Goal: Task Accomplishment & Management: Manage account settings

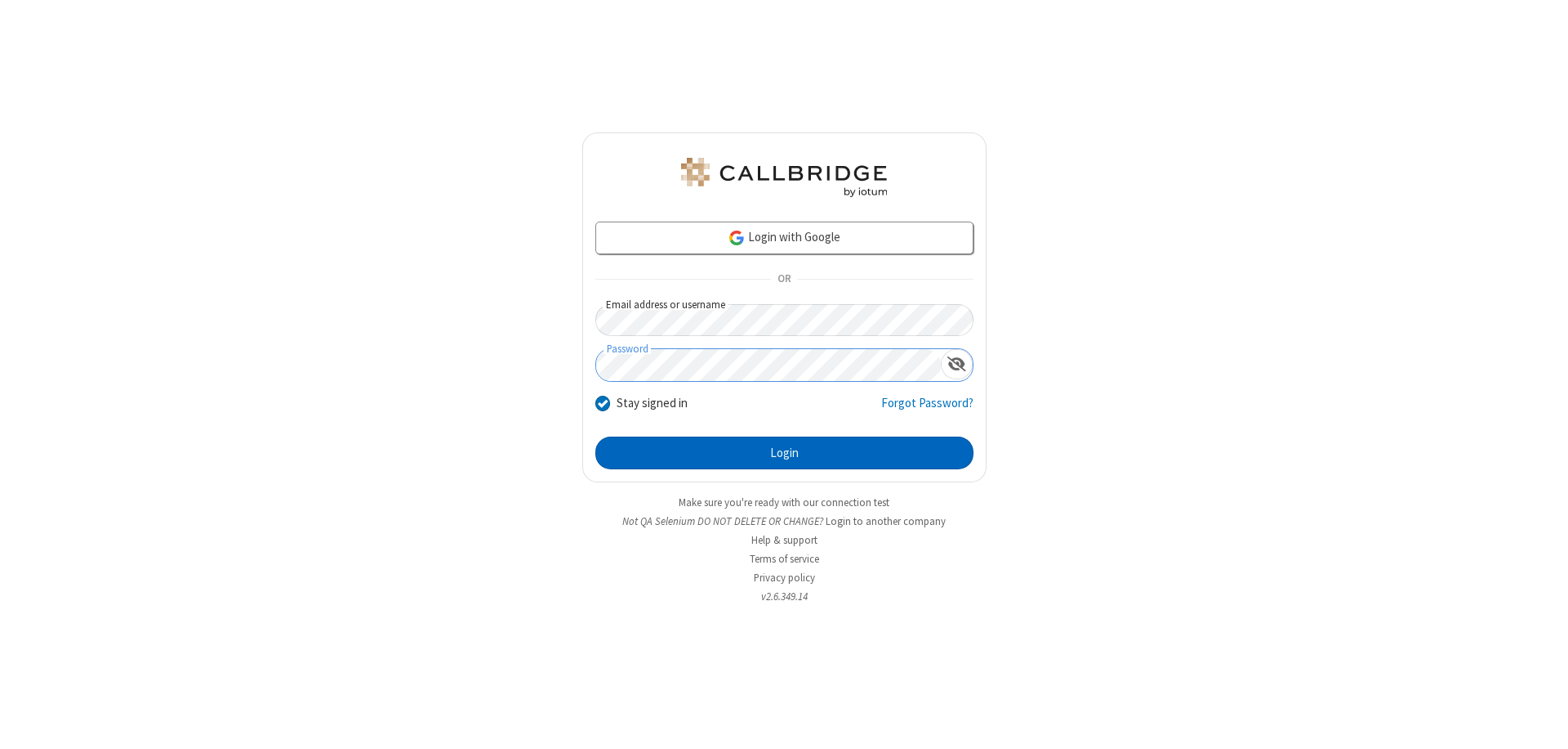
click at [784, 453] on button "Login" at bounding box center [784, 453] width 378 height 33
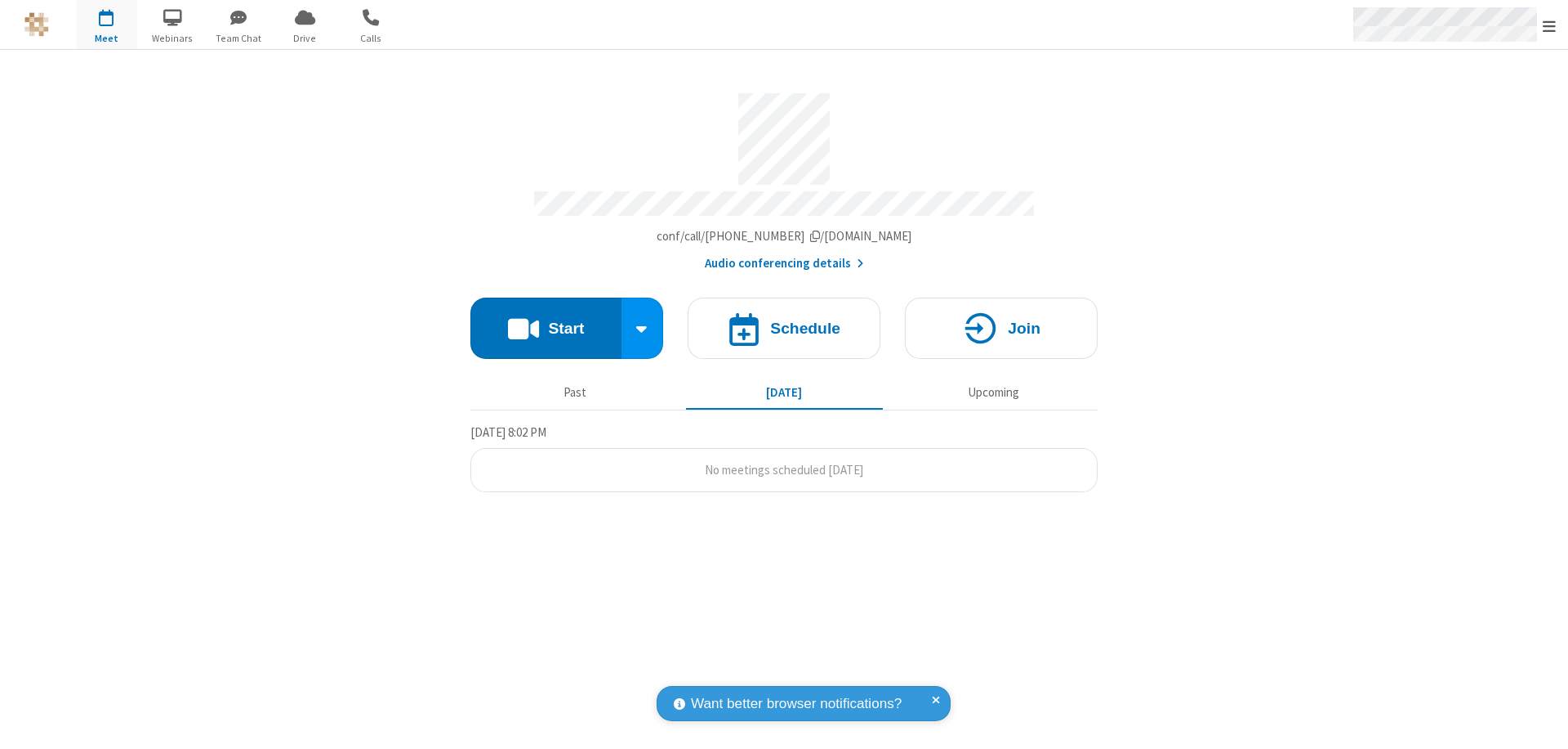
click at [1549, 26] on span "Open menu" at bounding box center [1549, 26] width 13 height 16
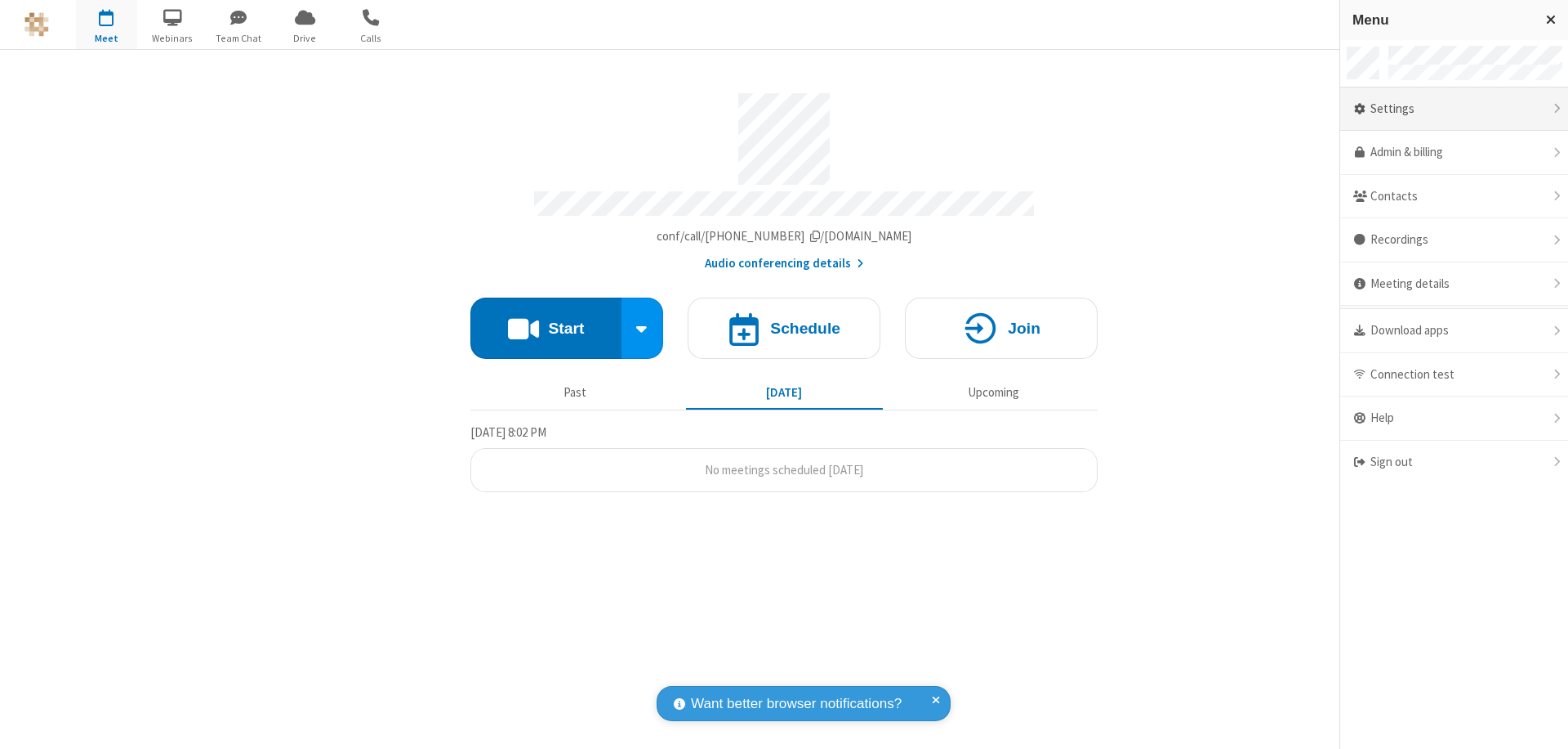
click at [1454, 108] on div "Settings" at bounding box center [1454, 110] width 228 height 44
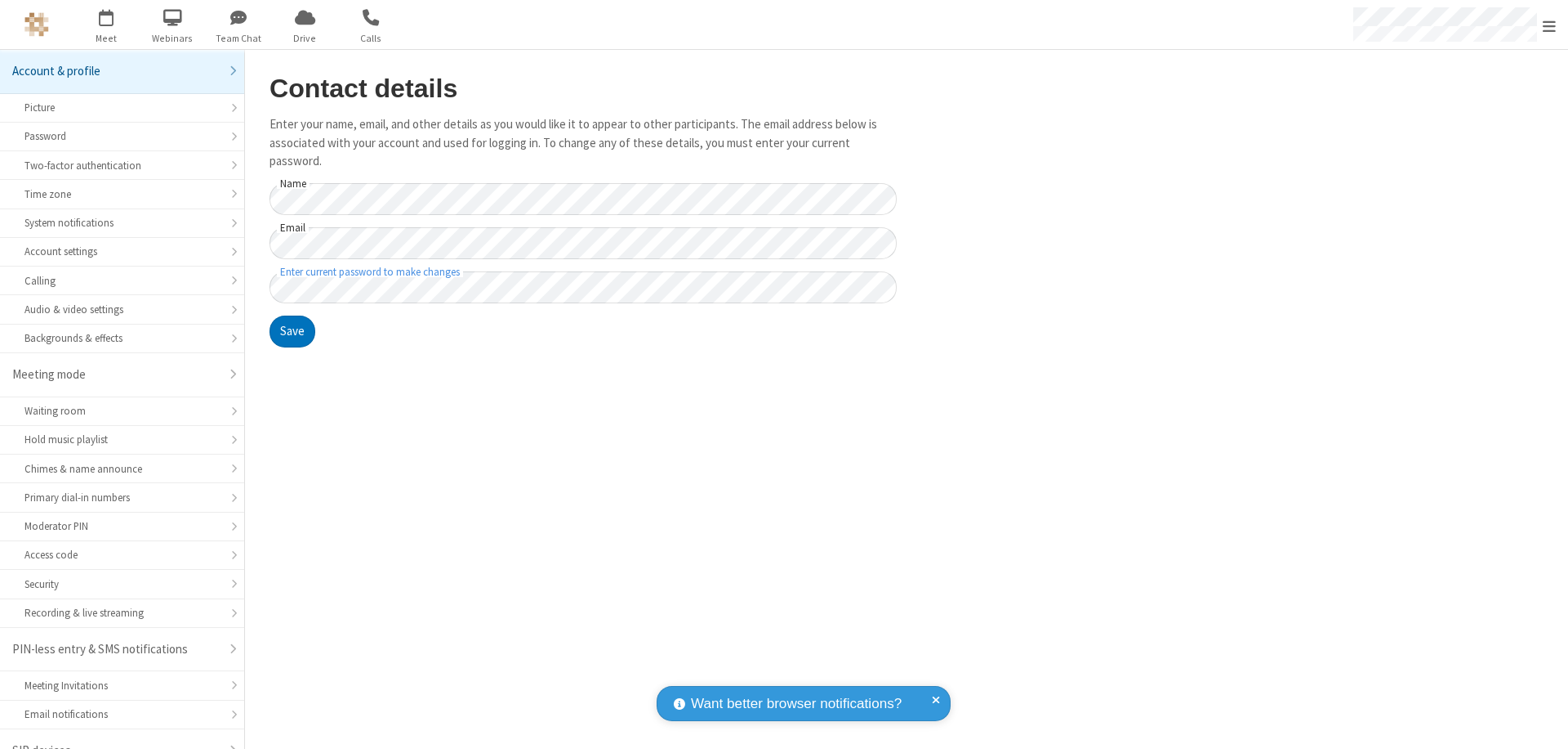
scroll to position [23, 0]
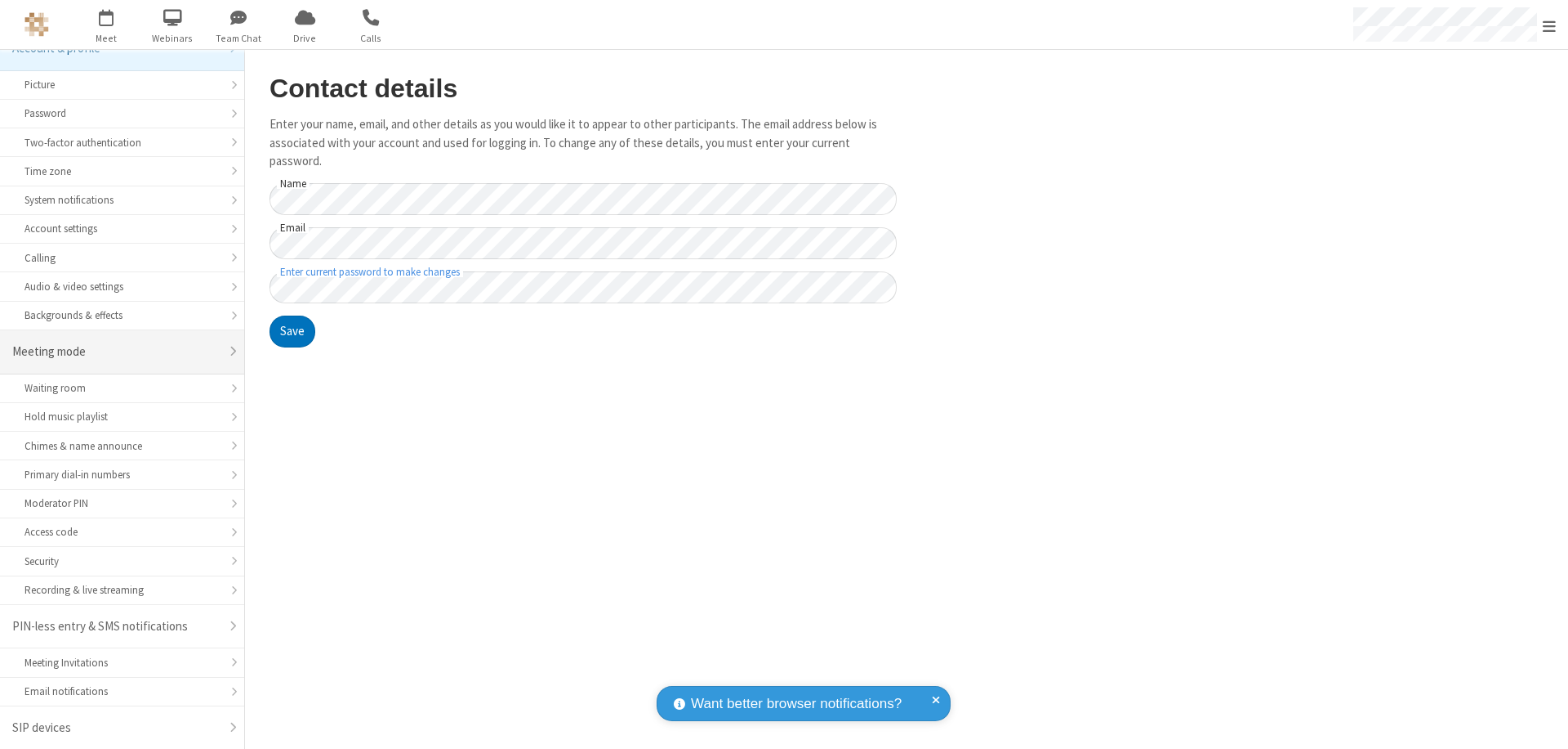
click at [116, 351] on div "Meeting mode" at bounding box center [116, 351] width 208 height 19
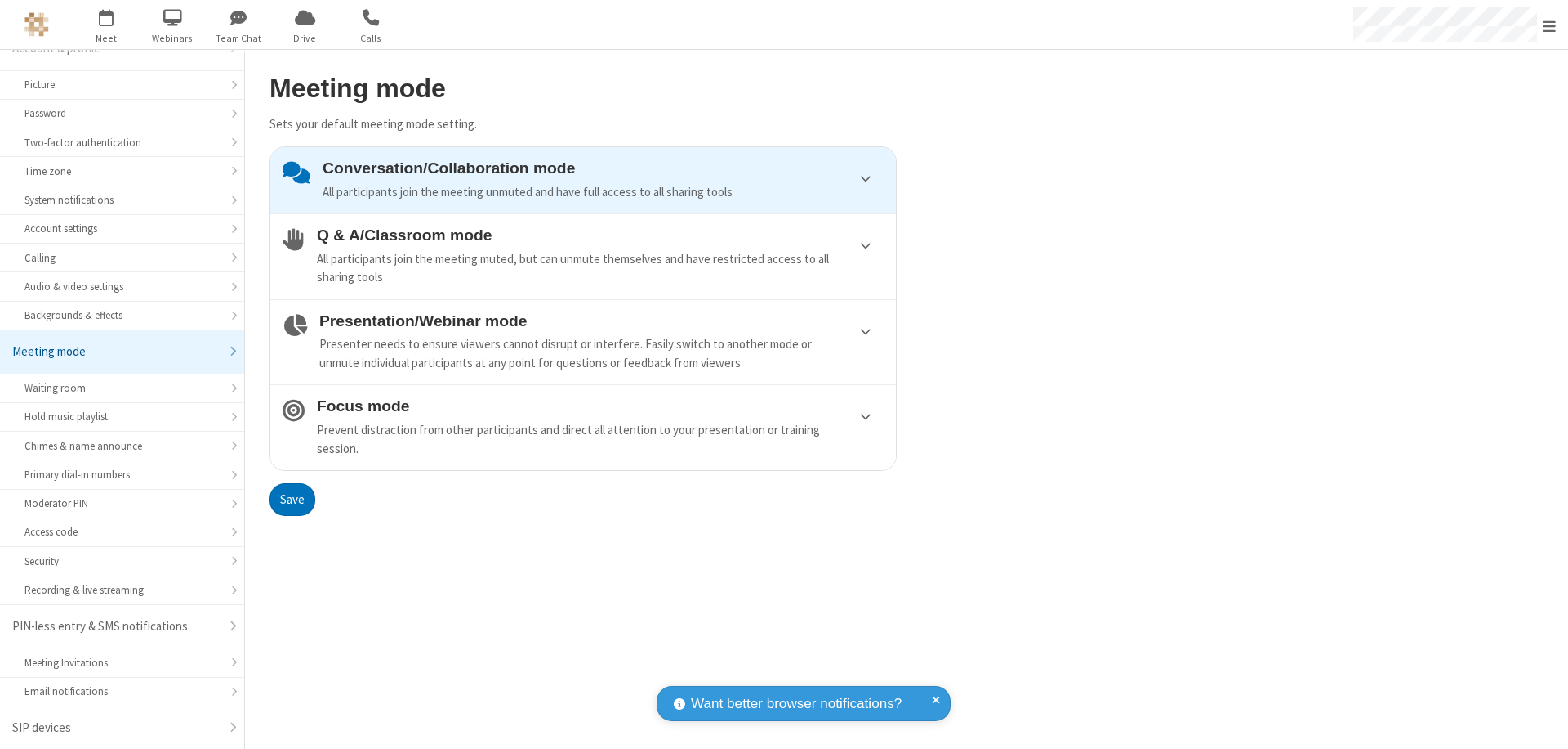
click at [584, 256] on div "All participants join the meeting muted, but can unmute themselves and have res…" at bounding box center [600, 268] width 567 height 36
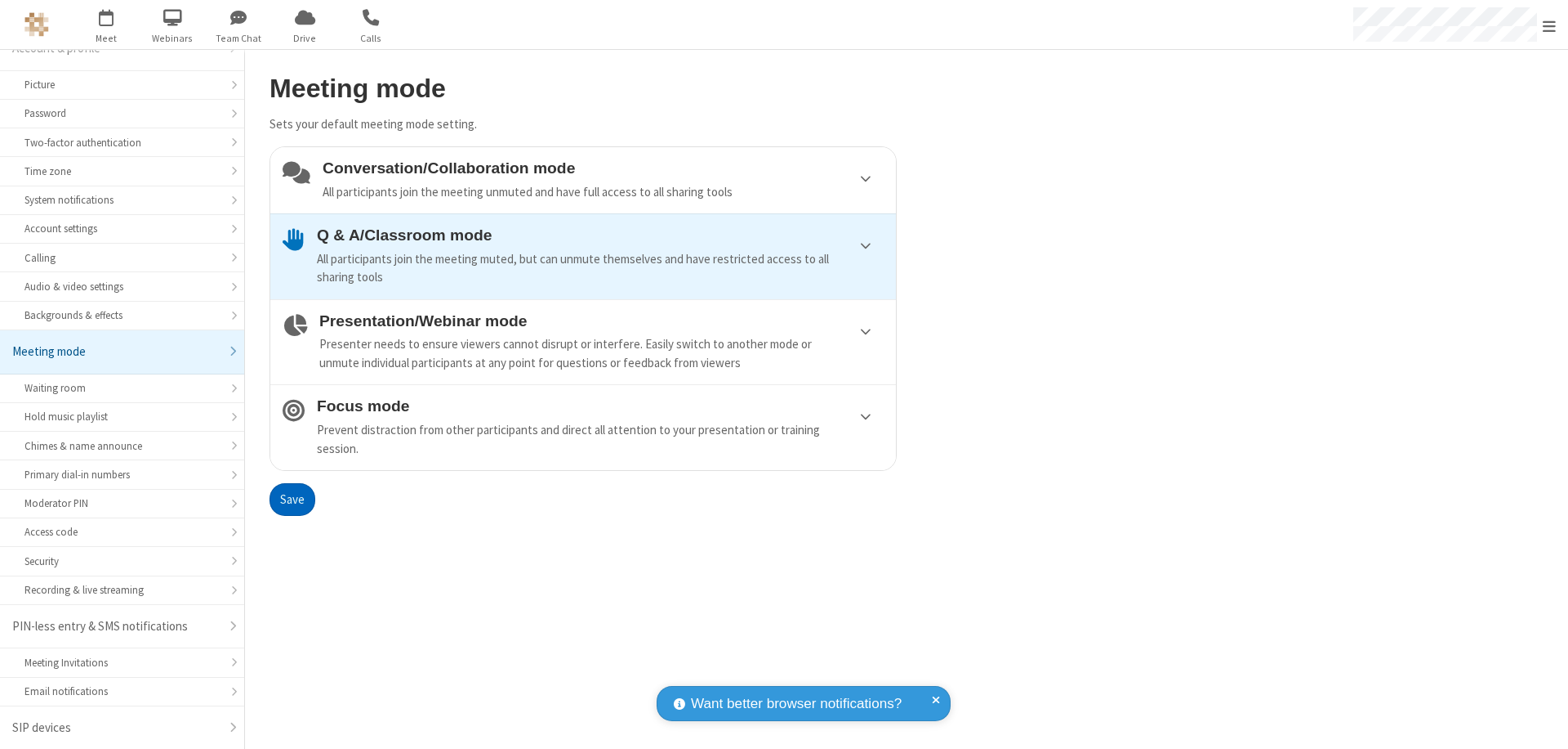
click at [292, 499] on button "Save" at bounding box center [293, 499] width 46 height 33
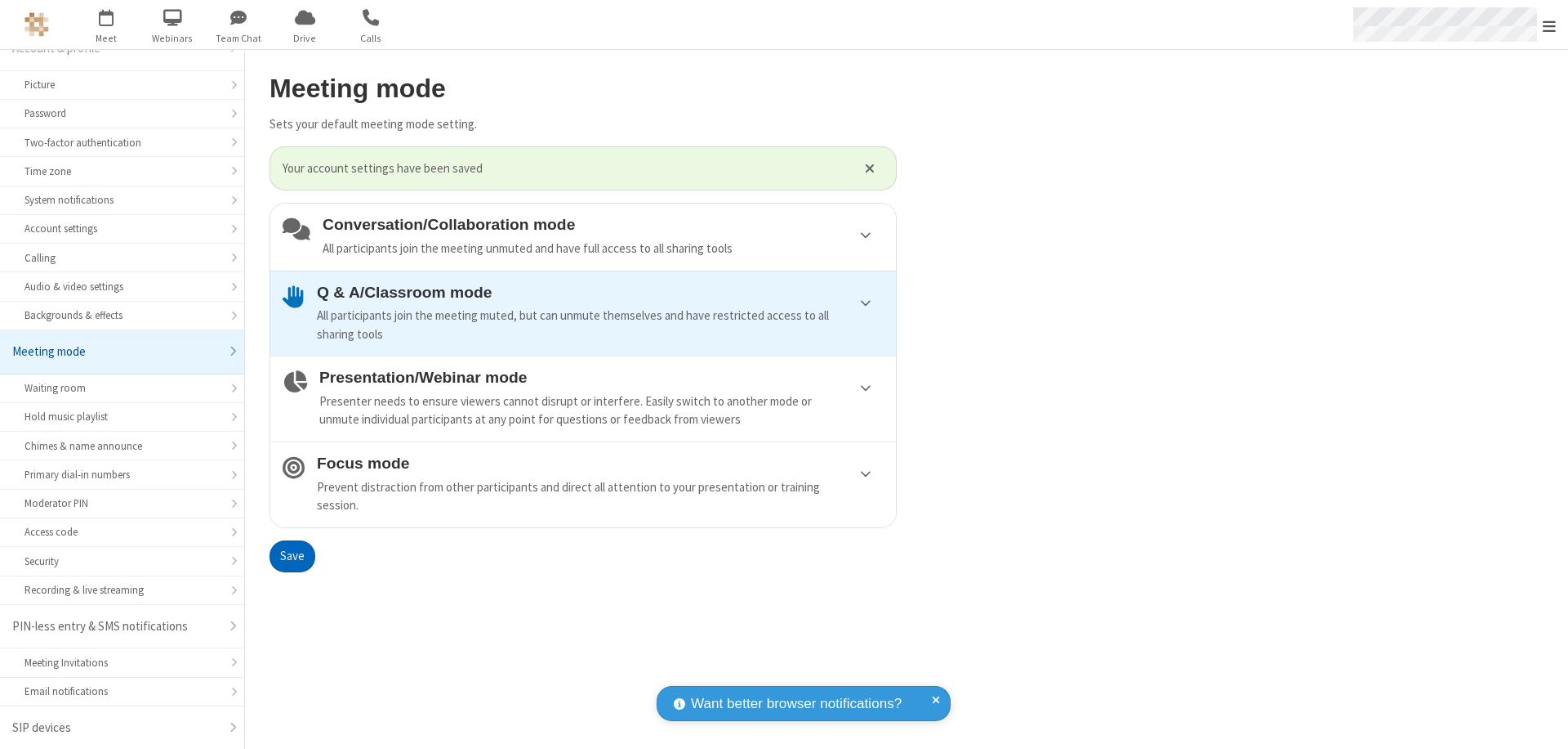
click at [1549, 25] on span "Open menu" at bounding box center [1549, 26] width 13 height 16
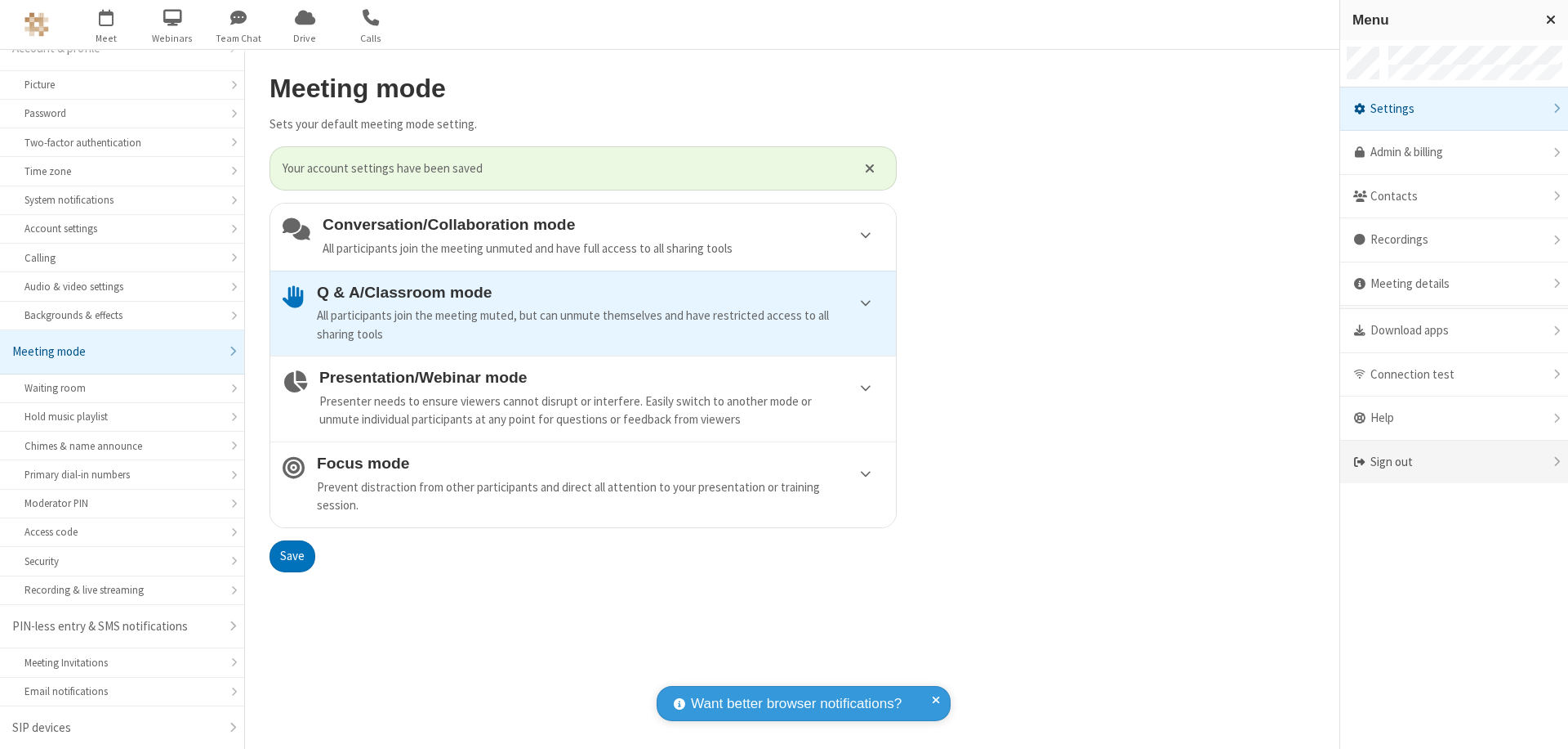
click at [1454, 461] on div "Sign out" at bounding box center [1454, 461] width 228 height 43
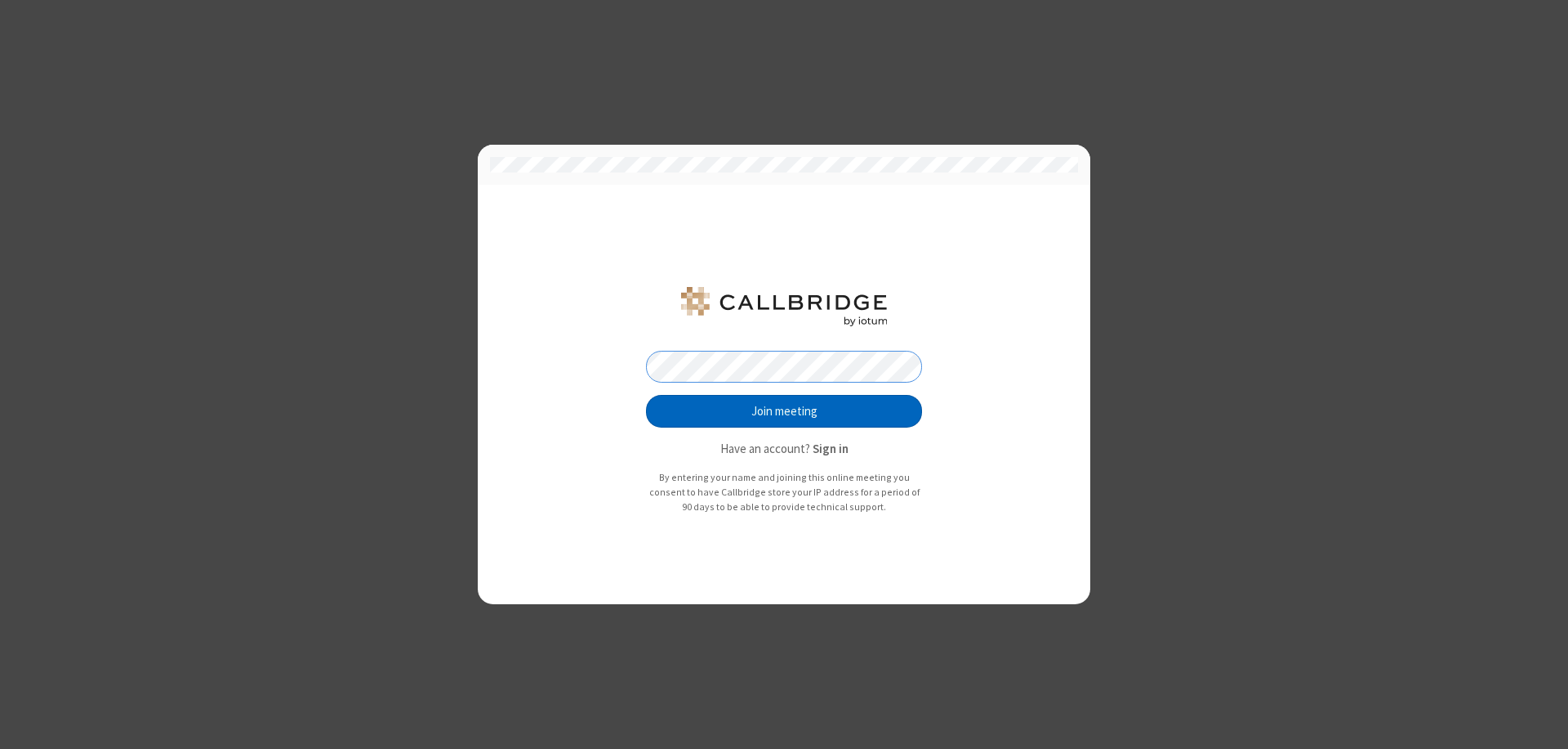
click at [784, 411] on button "Join meeting" at bounding box center [783, 411] width 276 height 33
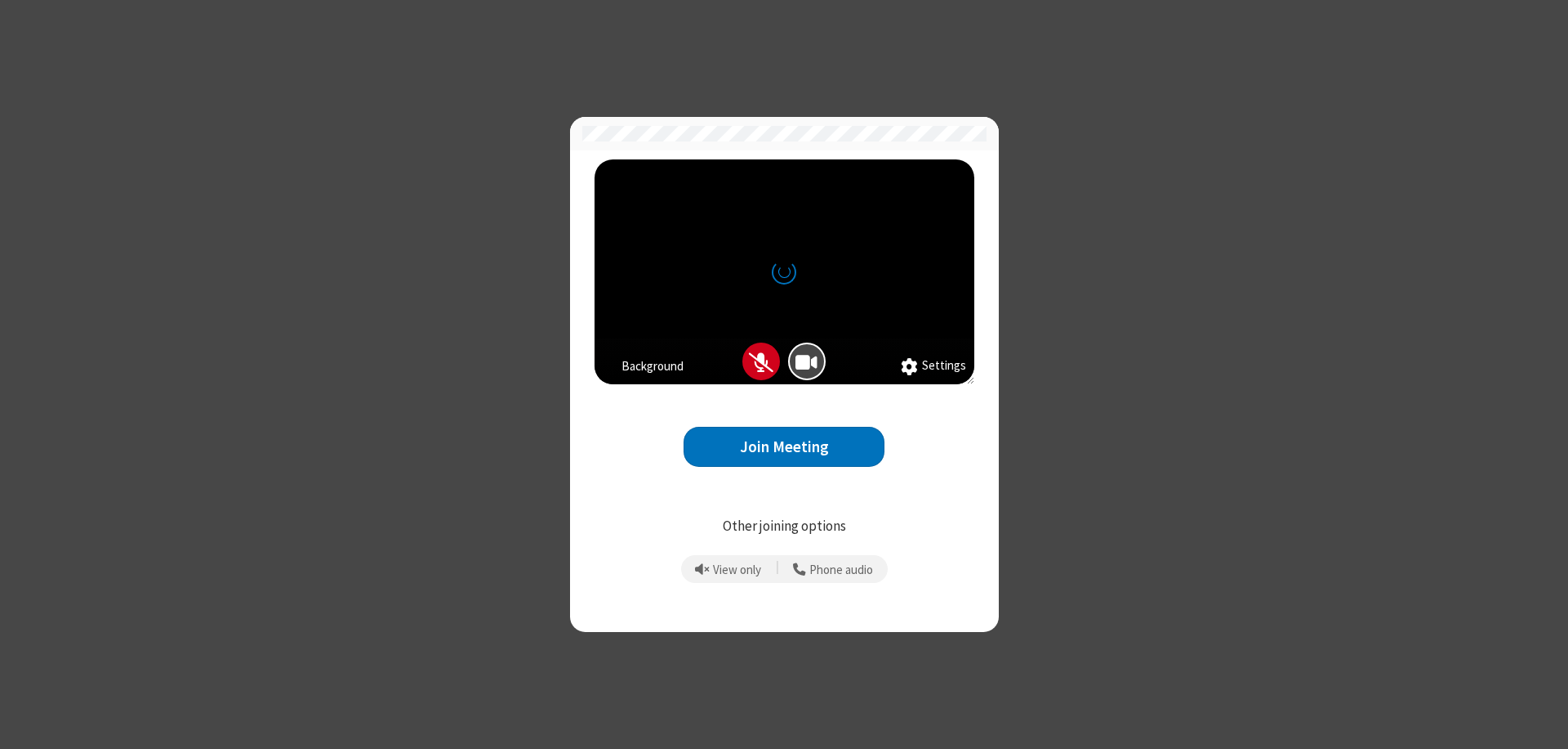
click at [784, 446] on button "Join Meeting" at bounding box center [784, 446] width 201 height 40
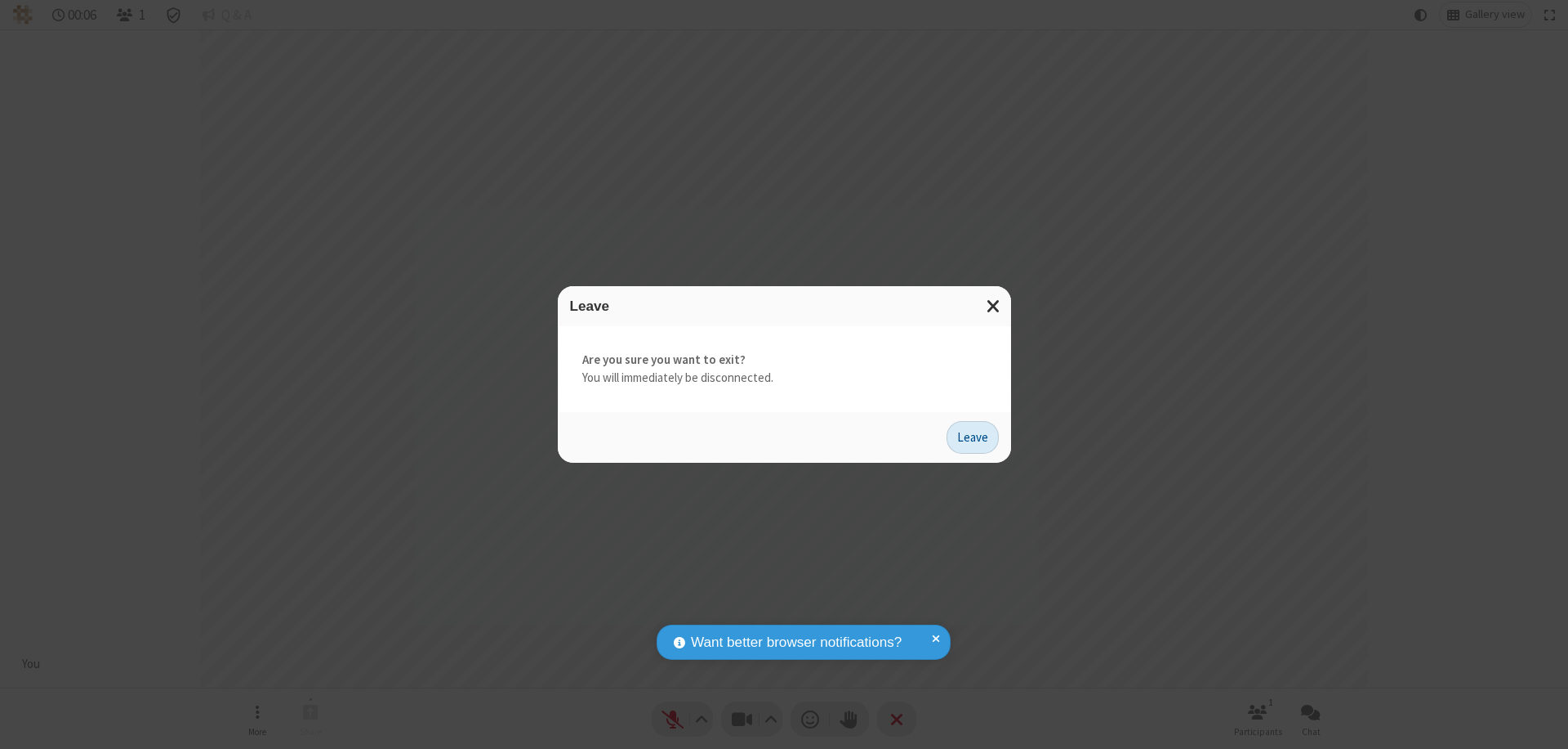
click at [973, 437] on button "Leave" at bounding box center [972, 437] width 52 height 33
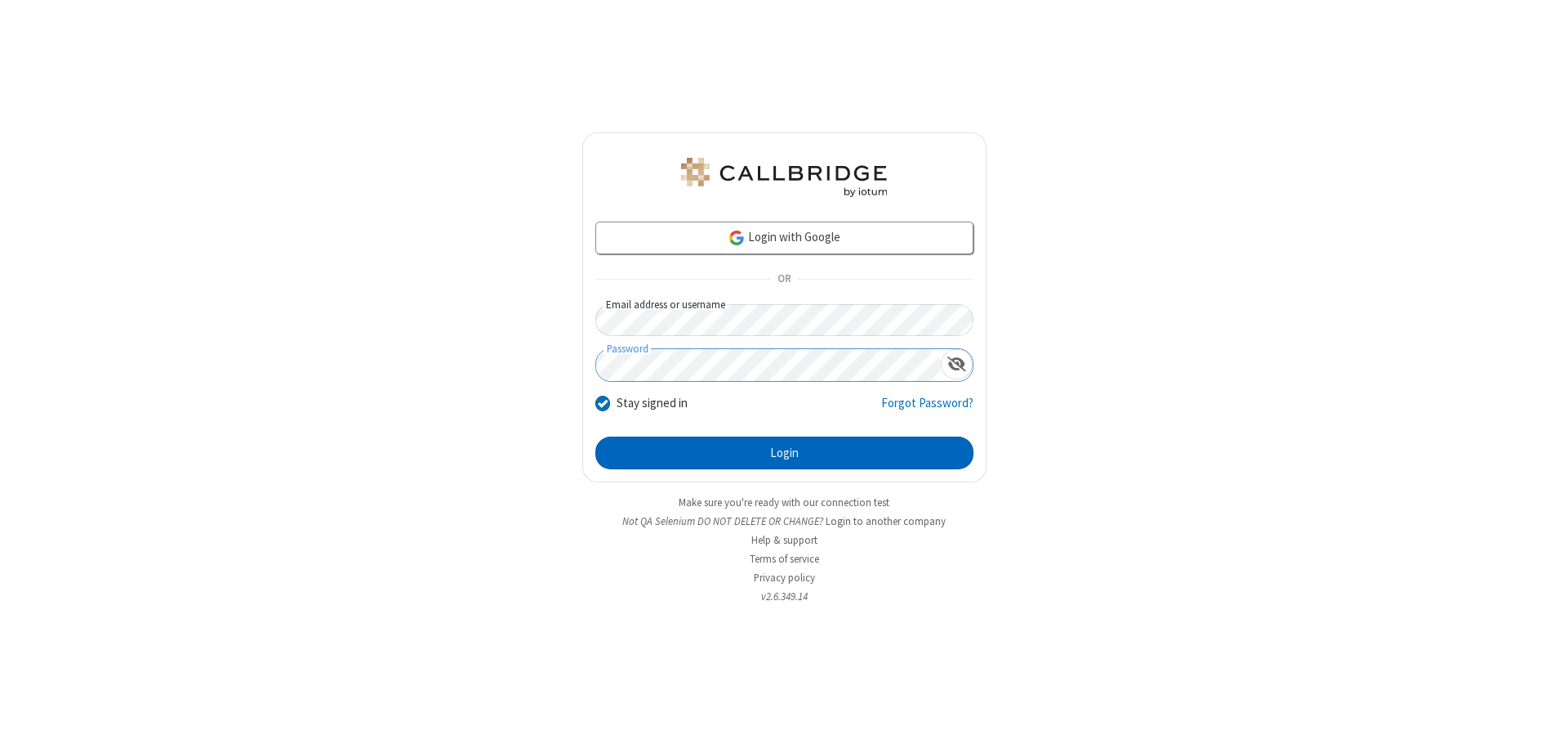
click at [784, 453] on button "Login" at bounding box center [784, 453] width 378 height 33
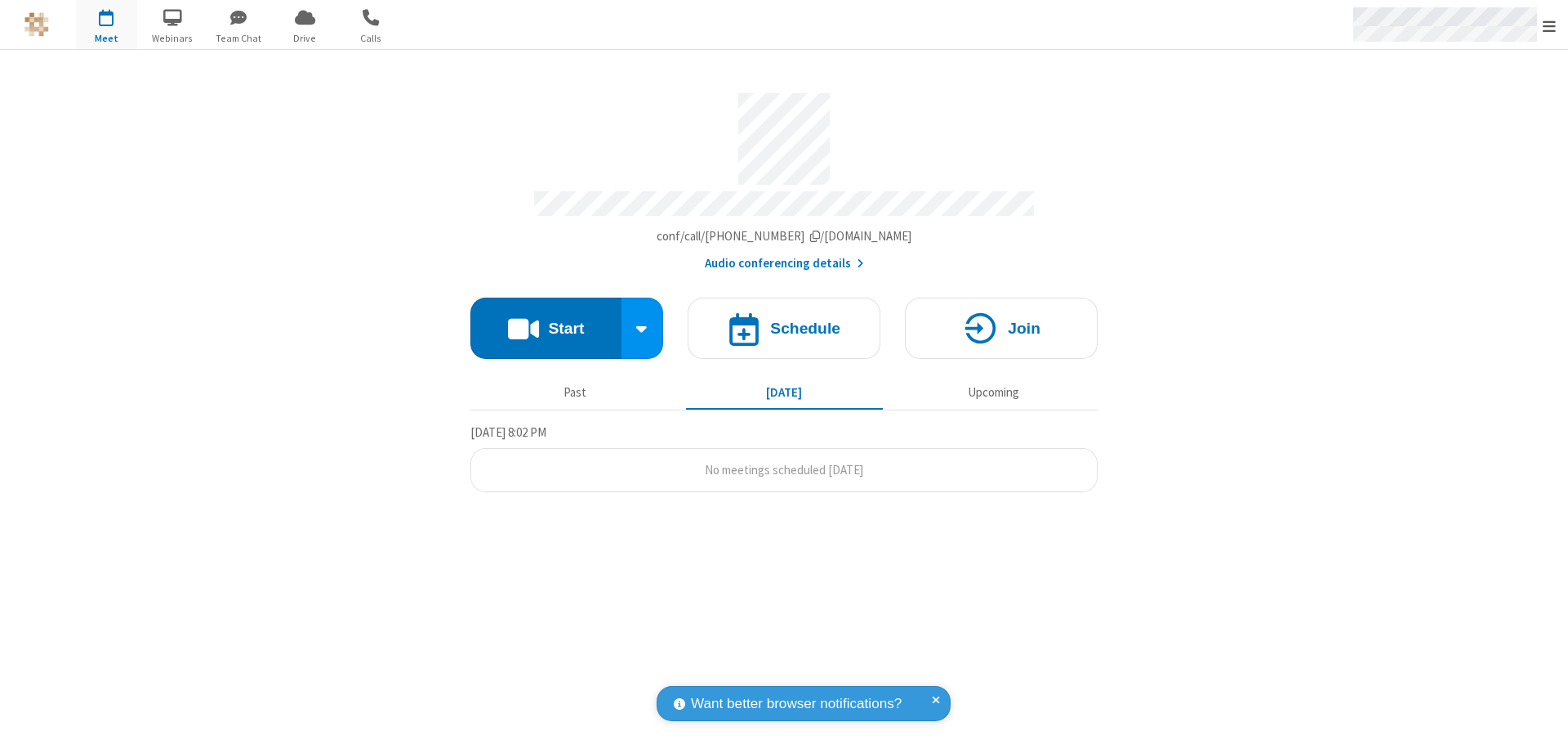
click at [1549, 26] on span "Open menu" at bounding box center [1549, 26] width 13 height 16
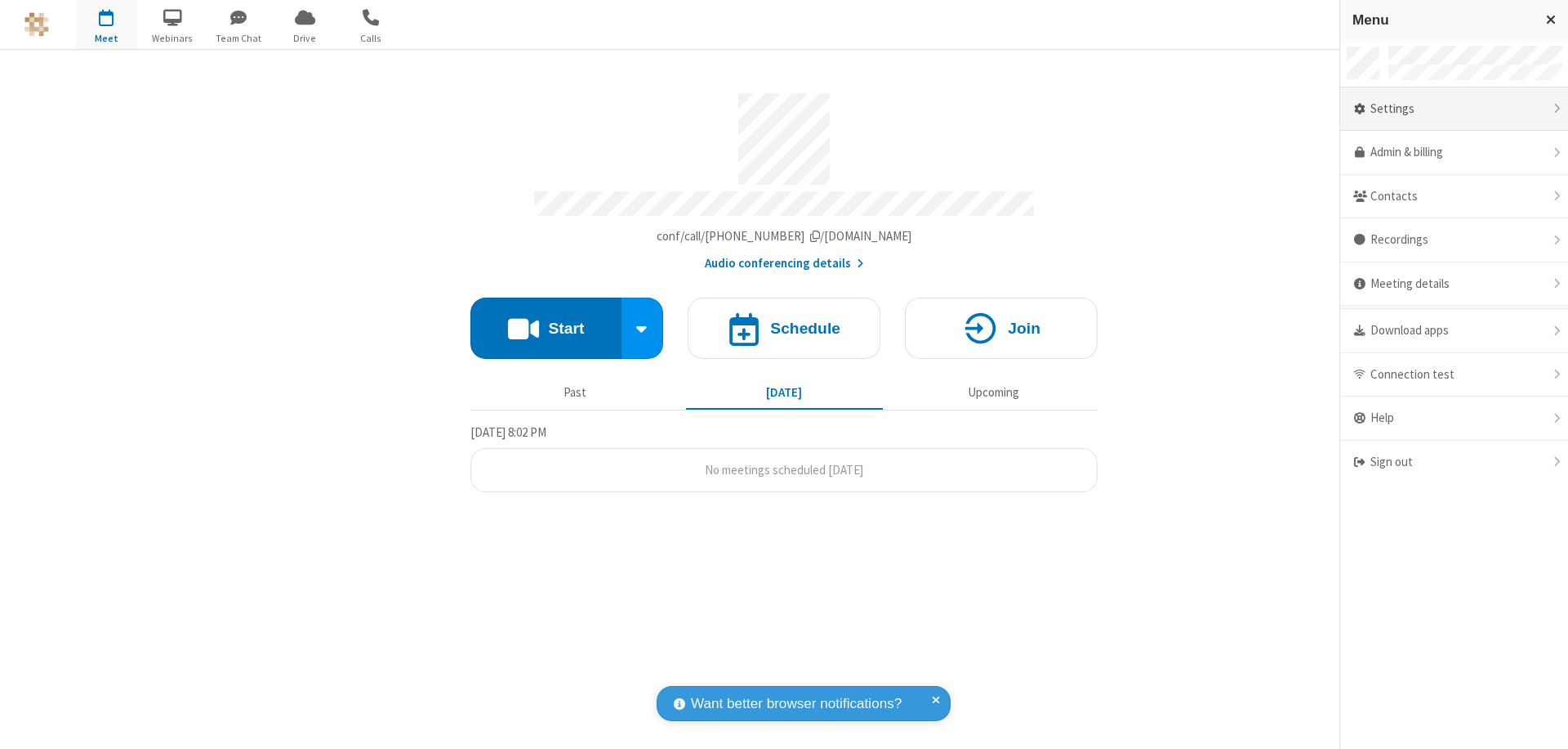
click at [1454, 108] on div "Settings" at bounding box center [1454, 110] width 228 height 44
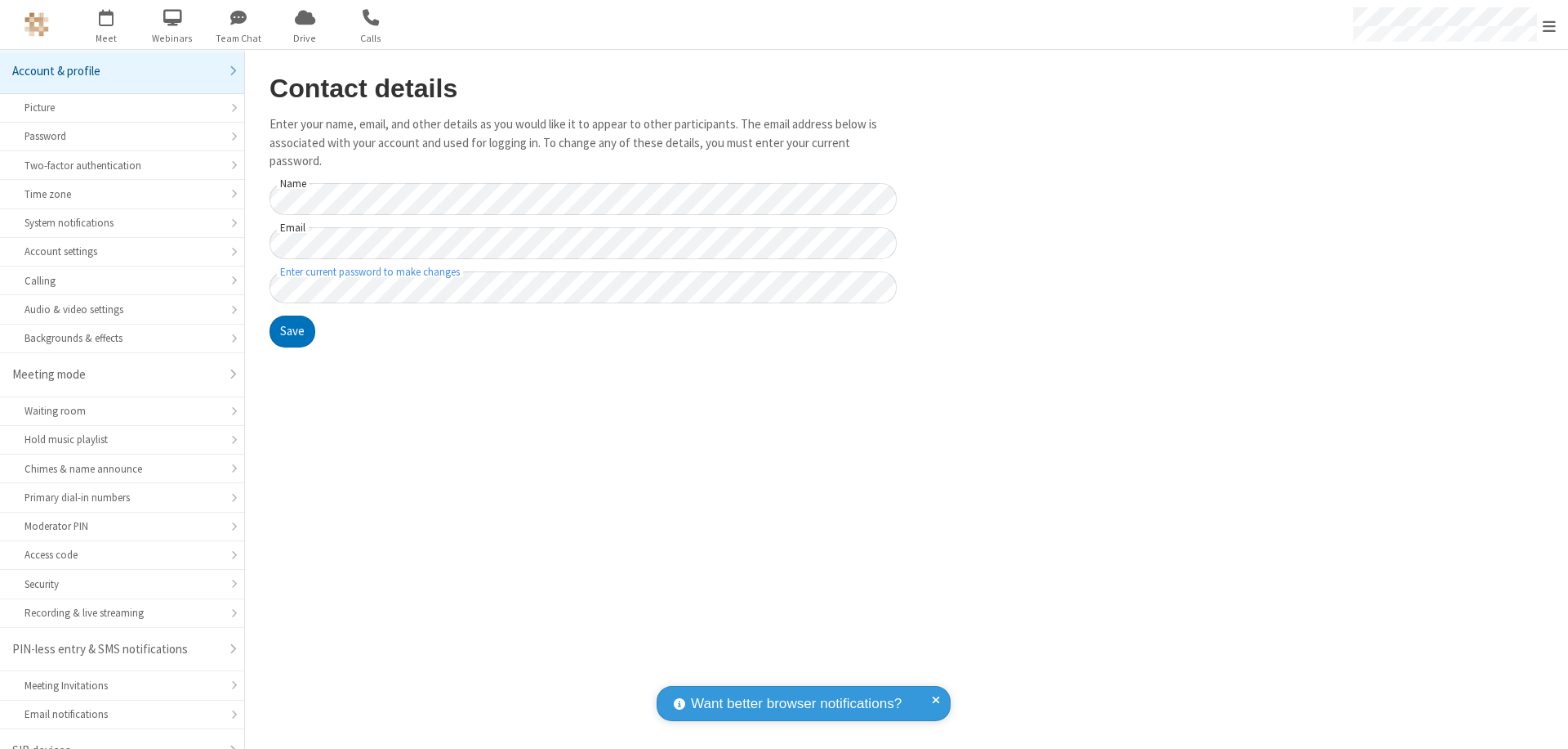
scroll to position [23, 0]
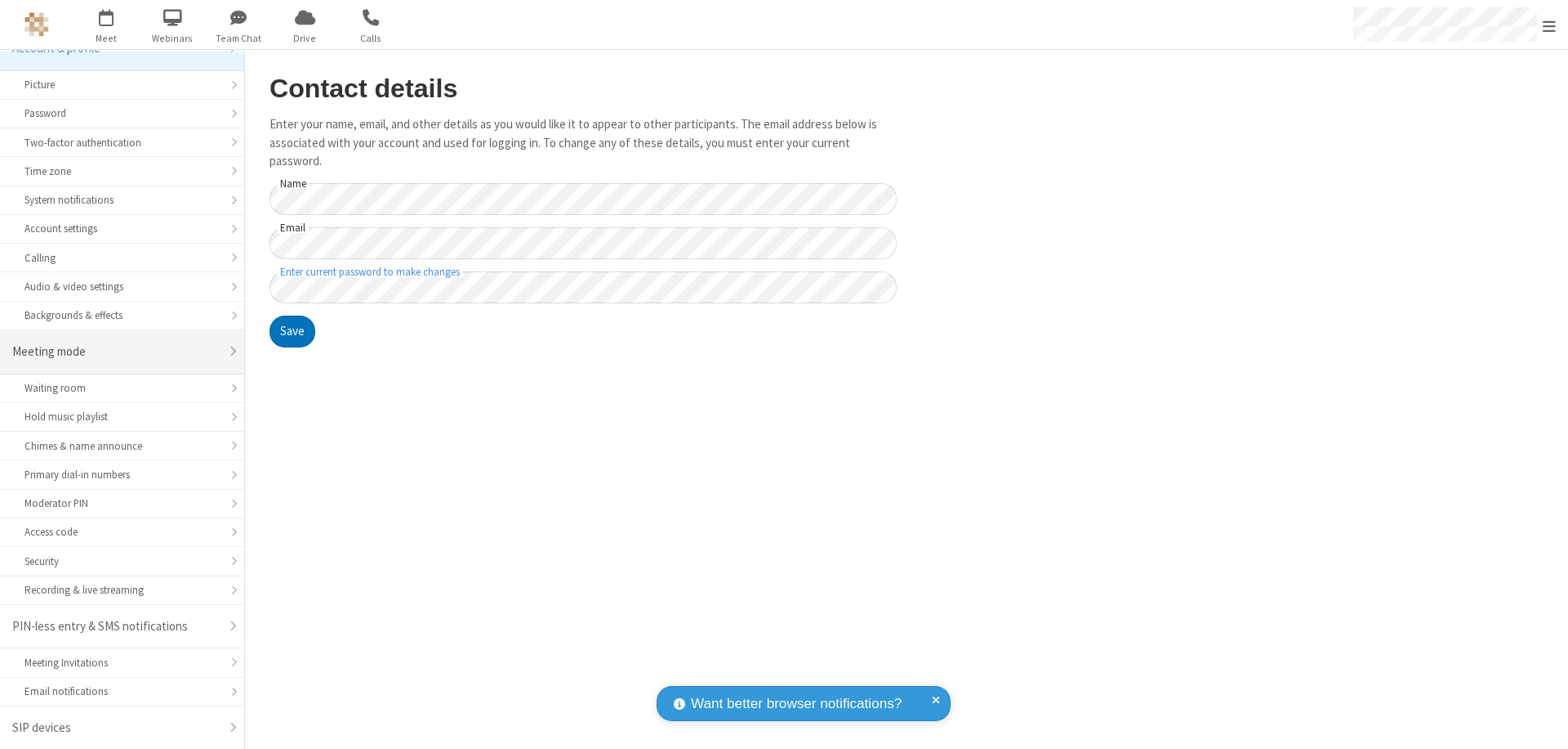
click at [116, 351] on div "Meeting mode" at bounding box center [116, 351] width 208 height 19
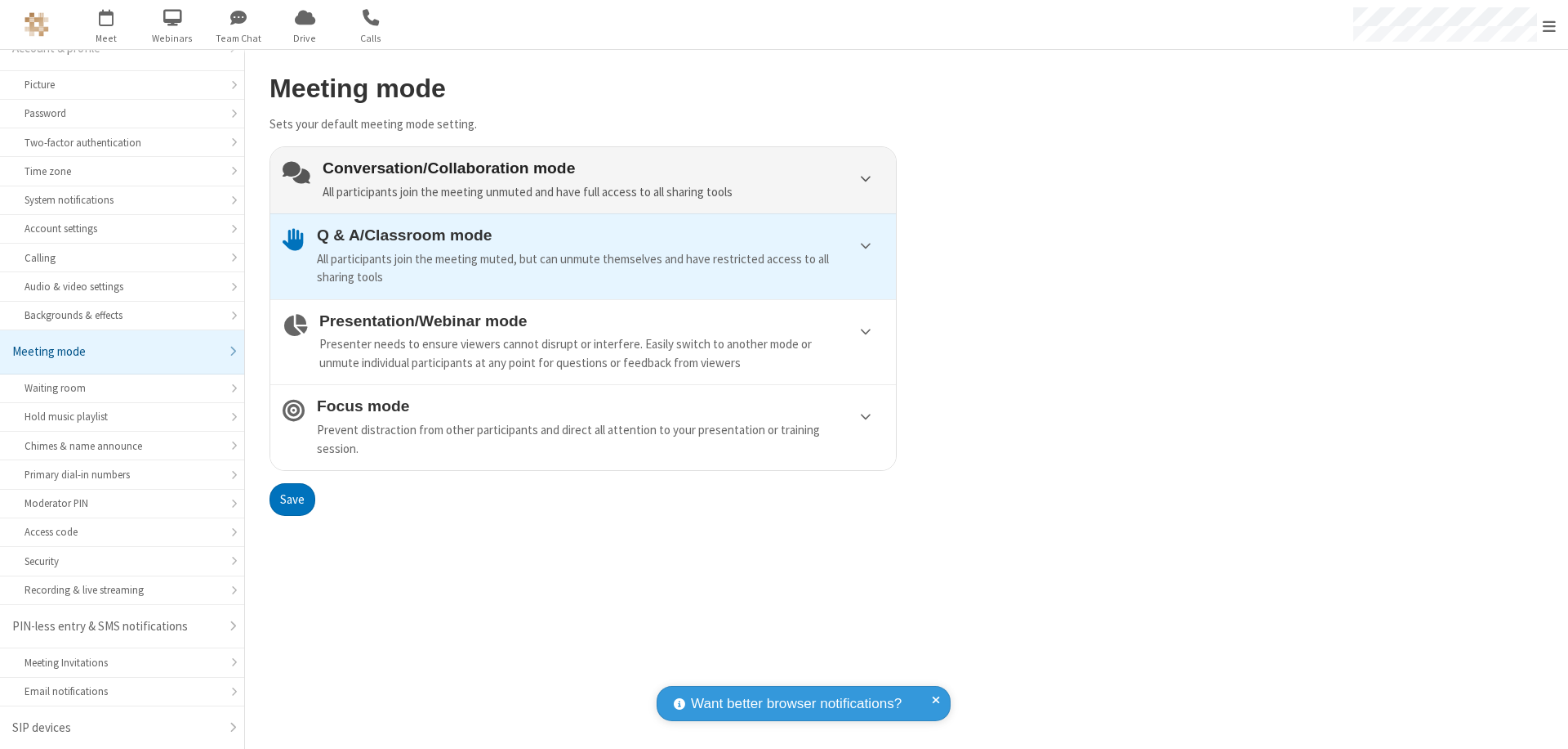
click at [584, 180] on div "Conversation/Collaboration mode All participants join the meeting unmuted and h…" at bounding box center [603, 180] width 561 height 42
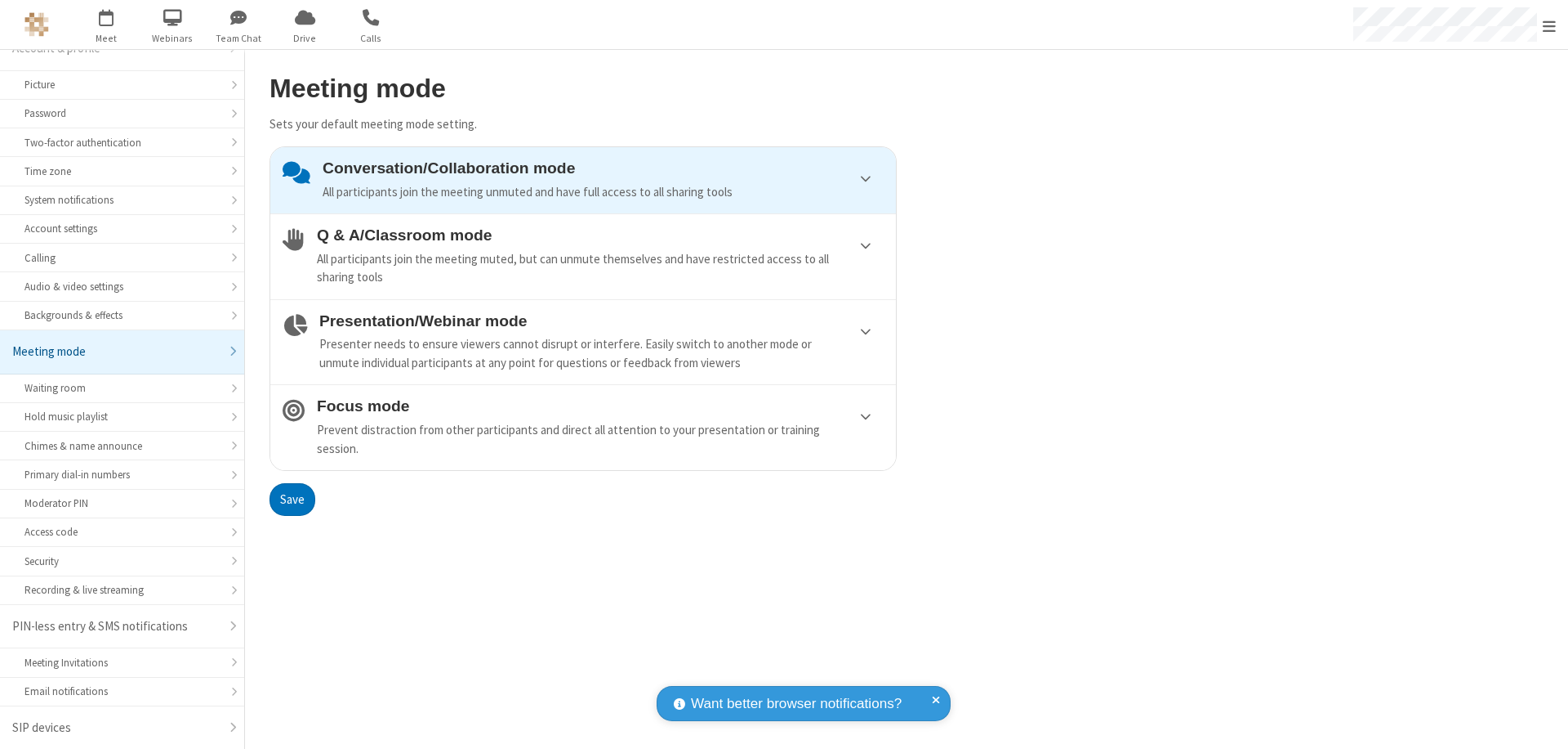
click at [292, 499] on button "Save" at bounding box center [293, 499] width 46 height 33
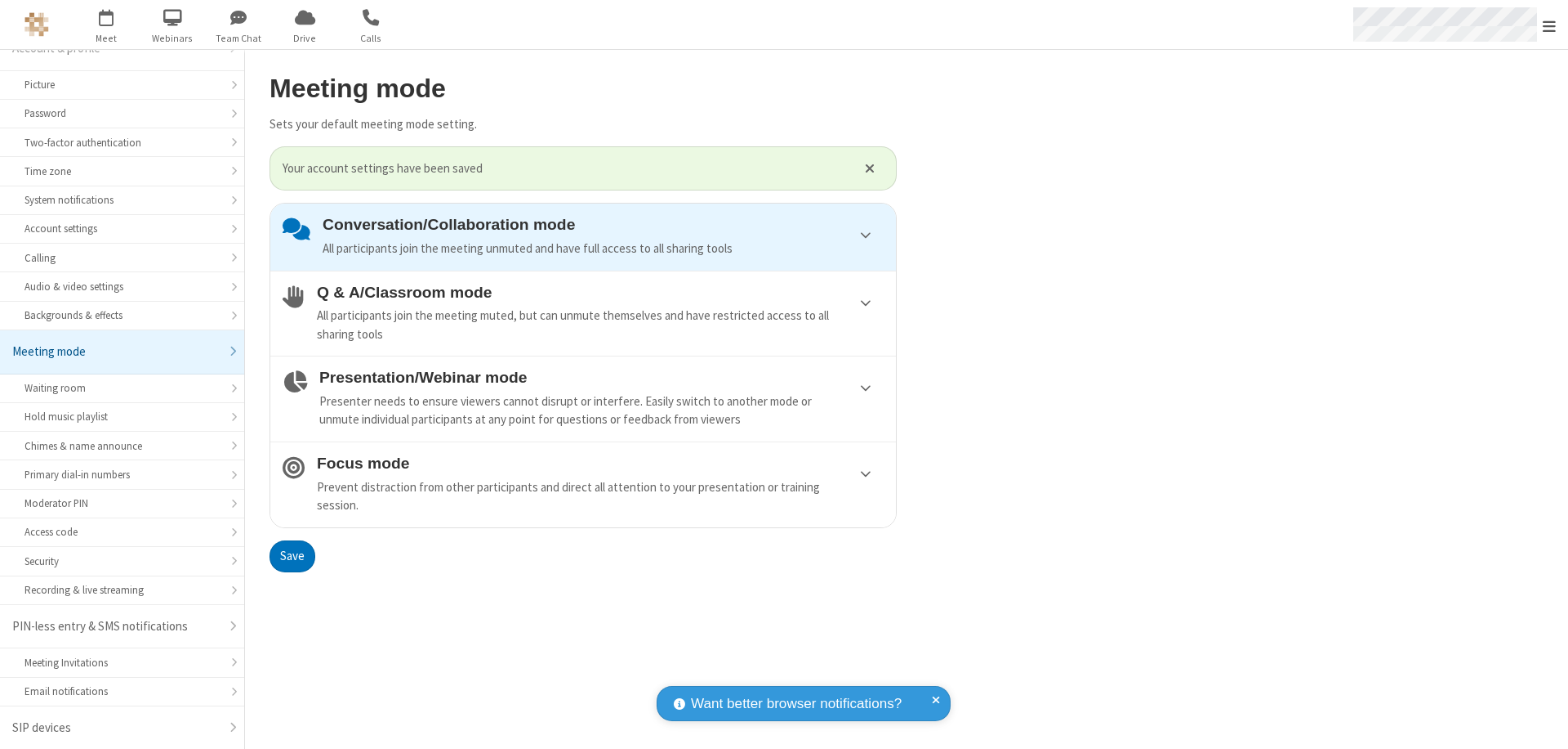
click at [1549, 25] on span "Open menu" at bounding box center [1549, 26] width 13 height 16
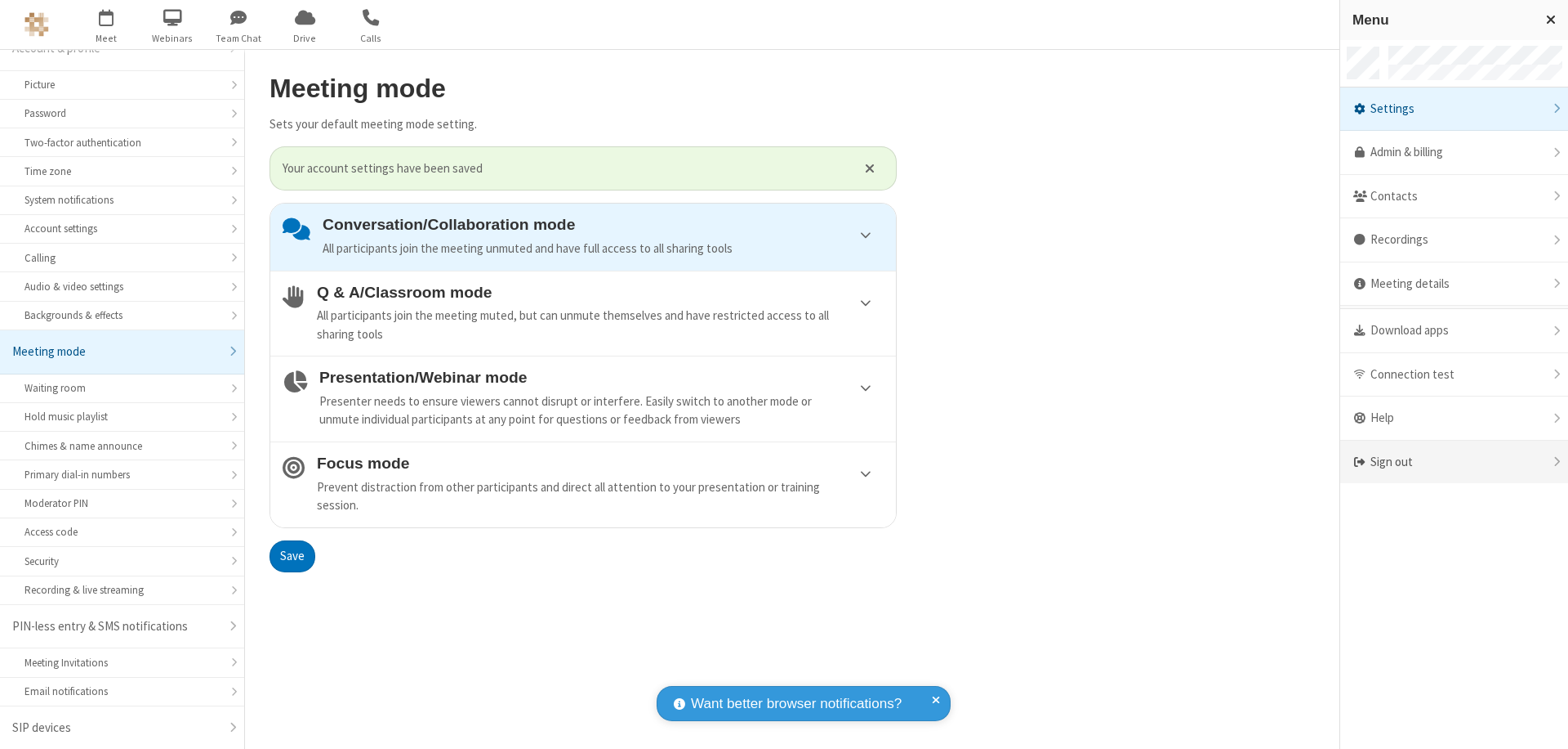
click at [1454, 461] on div "Sign out" at bounding box center [1454, 461] width 228 height 43
